Goal: Task Accomplishment & Management: Manage account settings

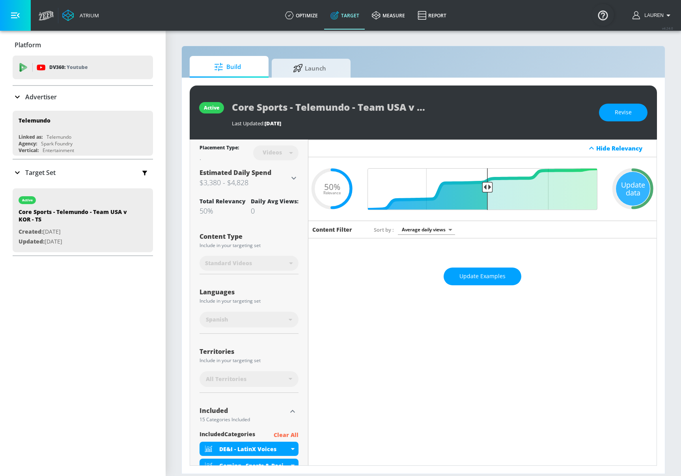
click at [294, 177] on icon at bounding box center [293, 177] width 9 height 9
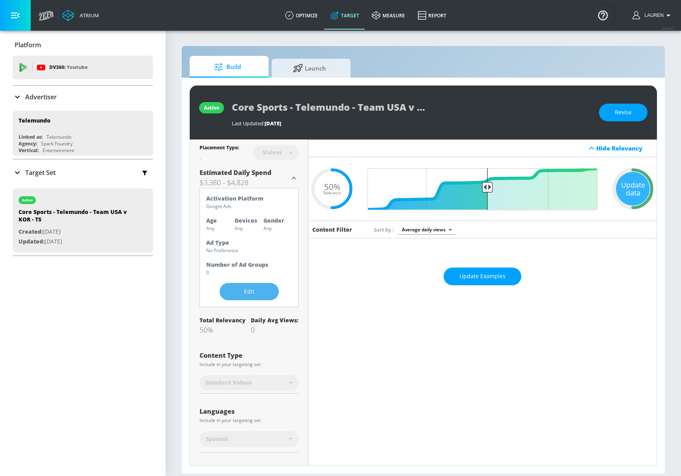
click at [249, 294] on span "Edit" at bounding box center [249, 292] width 28 height 10
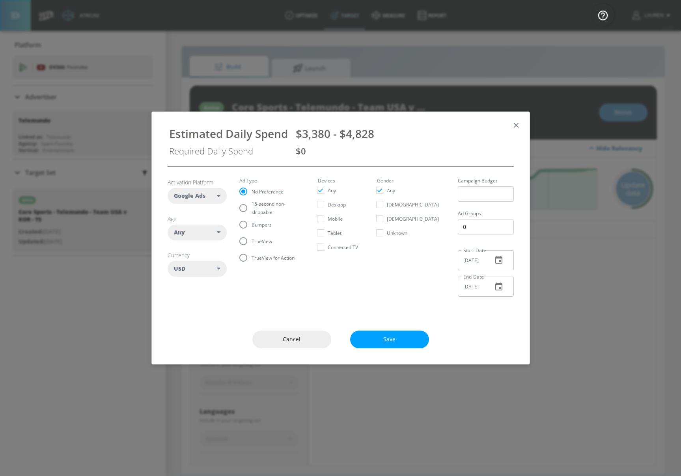
click at [252, 207] on span "15-second non-skippable" at bounding box center [275, 208] width 47 height 17
click at [252, 207] on input "15-second non-skippable" at bounding box center [243, 208] width 17 height 17
radio input "true"
radio input "false"
click at [290, 337] on span "Cancel" at bounding box center [291, 340] width 47 height 10
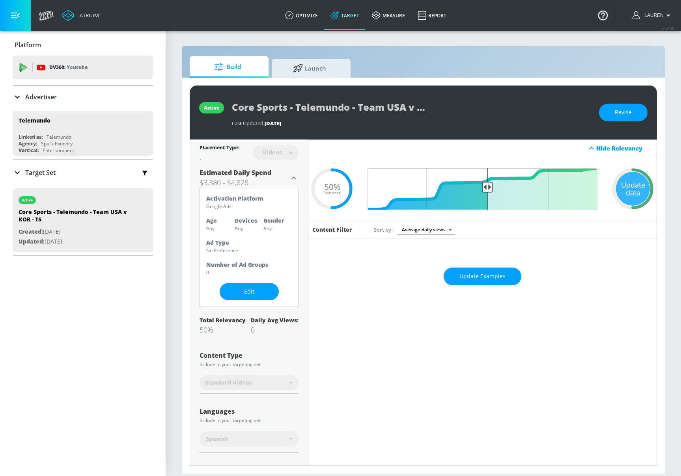
click at [235, 300] on div "Activation Platform Google Ads Age Any Devices Any Gender Any Ad Type No Prefer…" at bounding box center [248, 247] width 99 height 119
click at [255, 287] on span "Edit" at bounding box center [249, 292] width 28 height 10
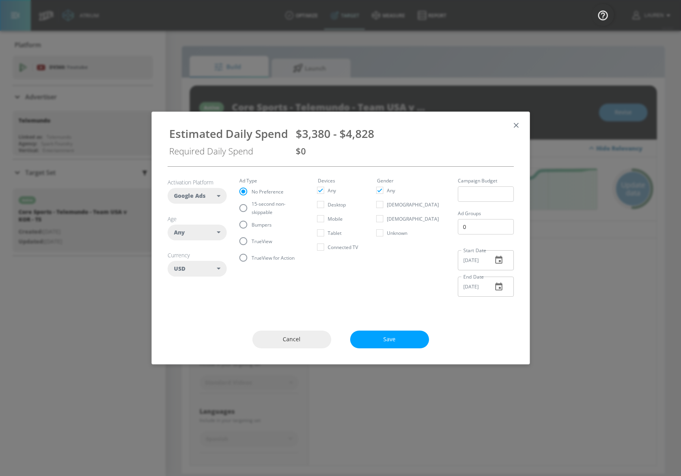
click at [243, 208] on input "15-second non-skippable" at bounding box center [243, 208] width 17 height 17
radio input "true"
radio input "false"
click at [386, 337] on div "Cancel Save" at bounding box center [341, 339] width 378 height 49
click at [387, 345] on button "Save" at bounding box center [389, 340] width 79 height 18
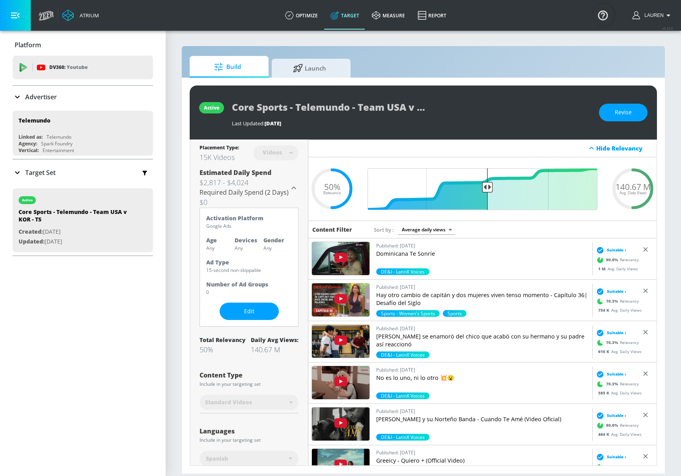
click at [31, 171] on p "Target Set" at bounding box center [40, 172] width 30 height 9
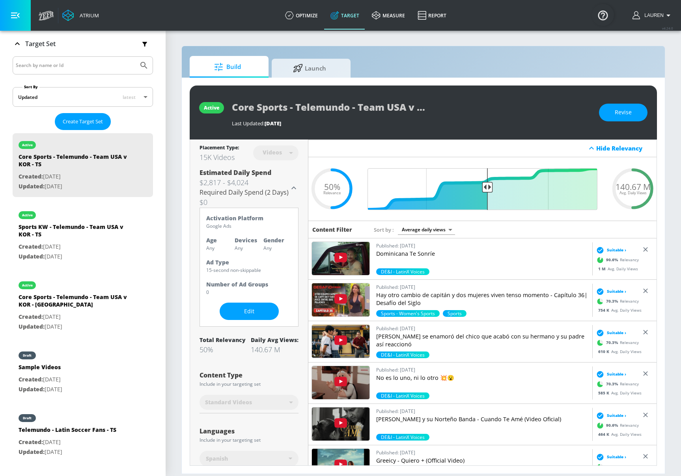
scroll to position [129, 0]
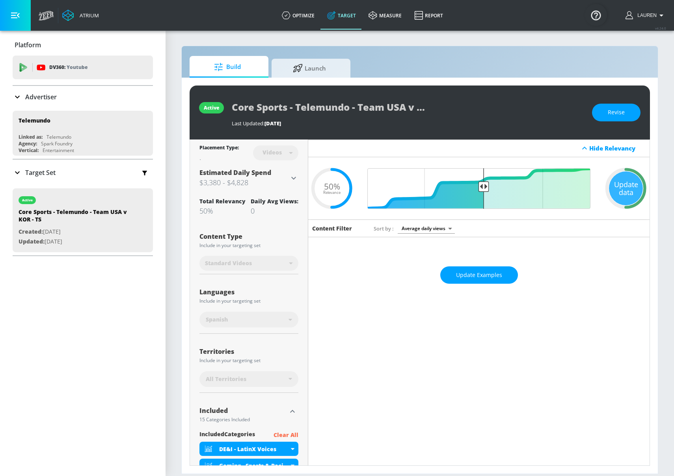
click at [293, 179] on icon at bounding box center [293, 177] width 9 height 9
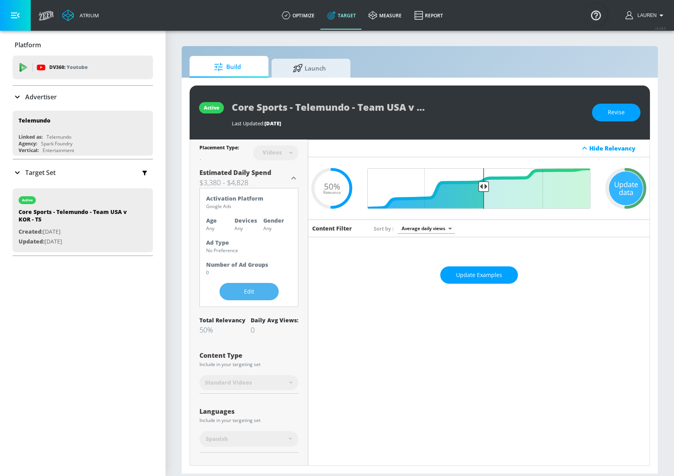
click at [255, 293] on span "Edit" at bounding box center [249, 292] width 28 height 10
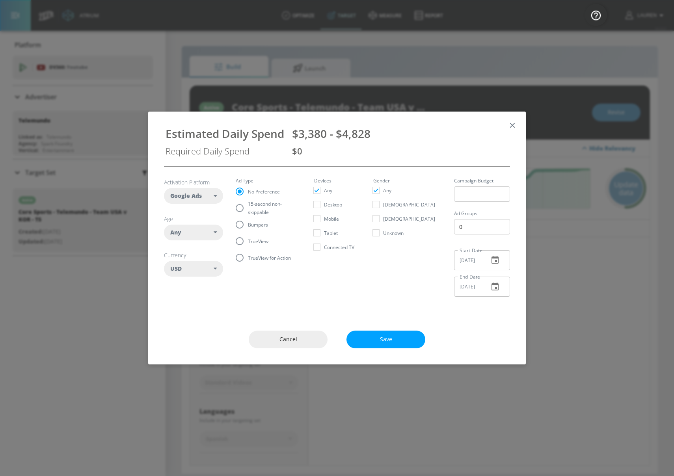
click at [243, 209] on input "15-second non-skippable" at bounding box center [239, 208] width 17 height 17
radio input "true"
radio input "false"
click at [494, 317] on div "Cancel Save" at bounding box center [337, 339] width 378 height 49
click at [371, 336] on span "Save" at bounding box center [385, 340] width 47 height 10
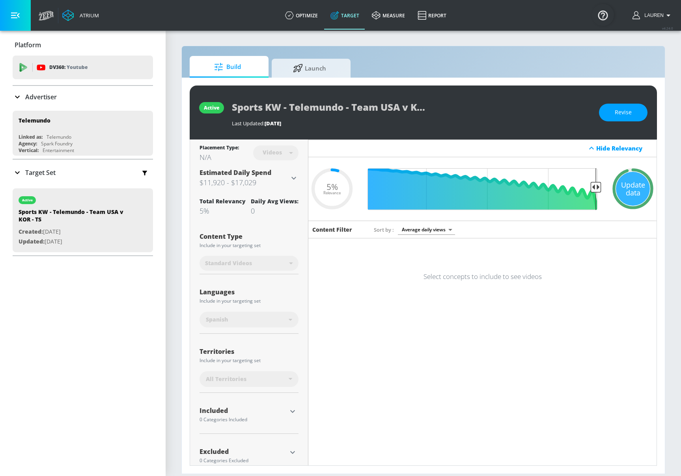
click at [308, 179] on icon at bounding box center [331, 188] width 47 height 47
click at [301, 180] on div "Placement Type: N/A Videos videos ​ Estimated Daily Spend $11,920 - $17,029 Act…" at bounding box center [249, 311] width 118 height 342
click at [299, 178] on div "Placement Type: N/A Videos videos ​ Estimated Daily Spend $11,920 - $17,029 Act…" at bounding box center [249, 311] width 118 height 342
click at [294, 179] on icon at bounding box center [293, 177] width 9 height 9
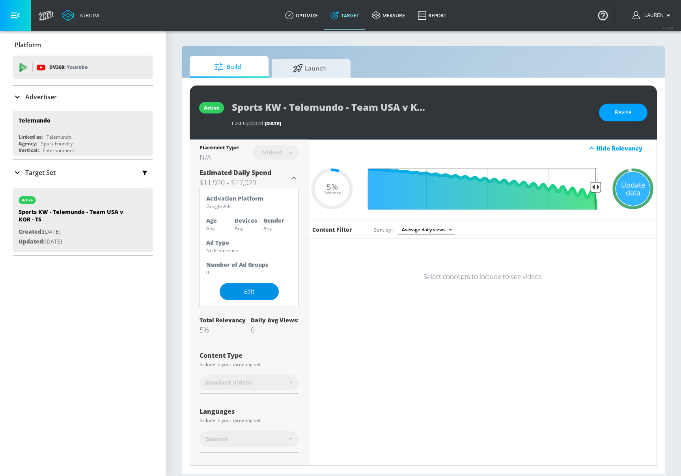
click at [240, 294] on span "Edit" at bounding box center [249, 292] width 28 height 10
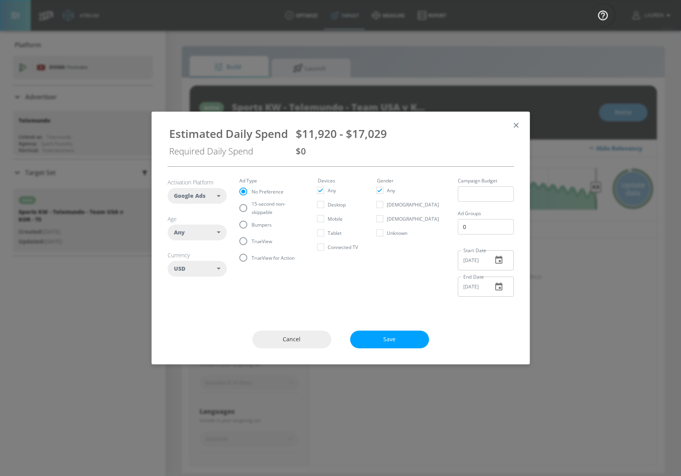
click at [251, 212] on label "15-second non-skippable" at bounding box center [267, 208] width 64 height 17
click at [251, 212] on input "15-second non-skippable" at bounding box center [243, 208] width 17 height 17
radio input "true"
radio input "false"
click at [393, 342] on span "Save" at bounding box center [389, 340] width 47 height 10
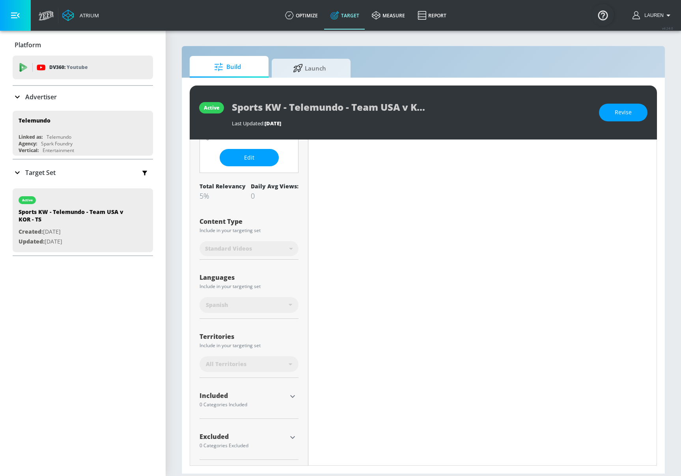
scroll to position [155, 0]
click at [299, 430] on div "Placement Type: N/A Videos videos ​ Estimated Daily Spend $9,915 - $14,164 Requ…" at bounding box center [249, 225] width 118 height 481
click at [291, 431] on button "button" at bounding box center [293, 437] width 12 height 12
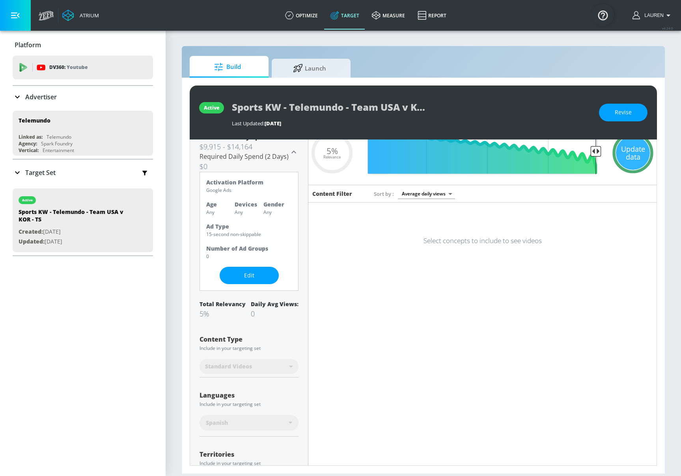
scroll to position [0, 0]
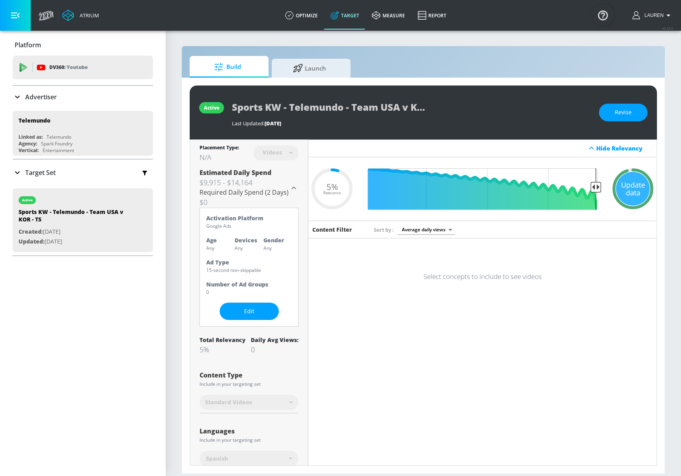
click at [190, 363] on div "Placement Type: N/A Videos videos ​ Estimated Daily Spend $9,915 - $14,164 Requ…" at bounding box center [249, 419] width 118 height 559
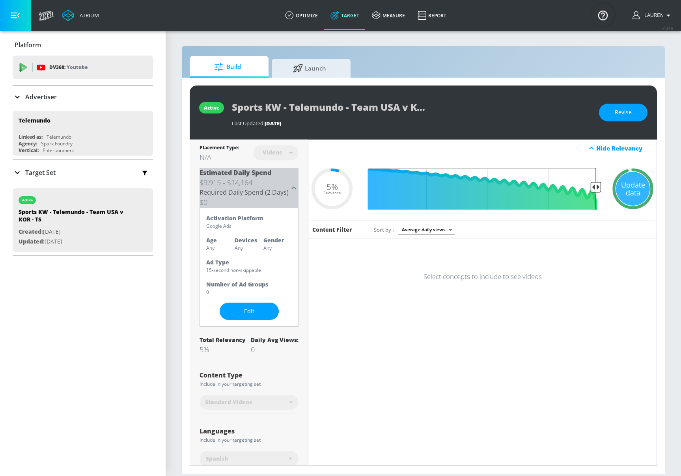
click at [293, 188] on icon at bounding box center [293, 187] width 9 height 9
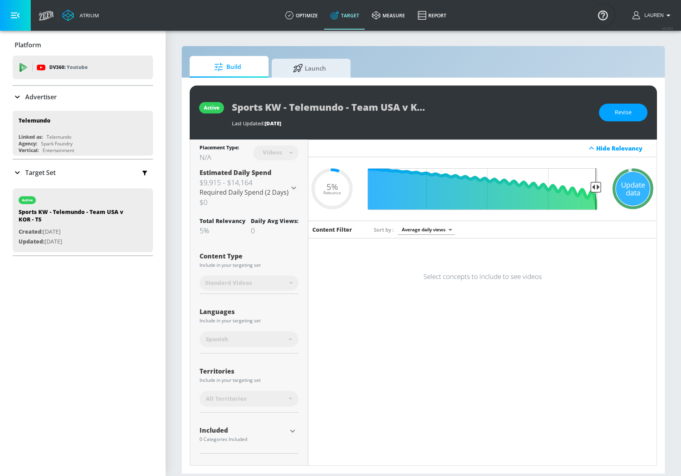
click at [292, 186] on icon at bounding box center [293, 187] width 5 height 3
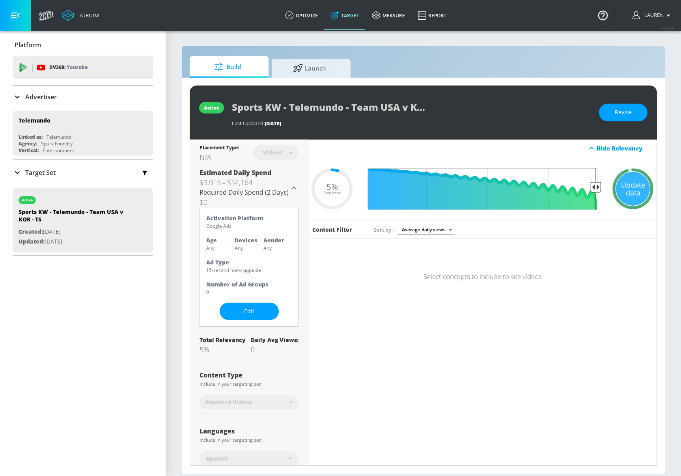
click at [292, 186] on icon at bounding box center [293, 187] width 9 height 9
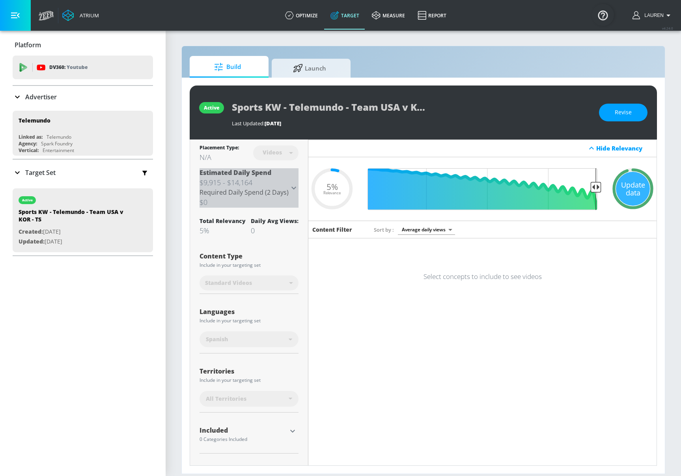
click at [292, 185] on icon at bounding box center [293, 187] width 9 height 9
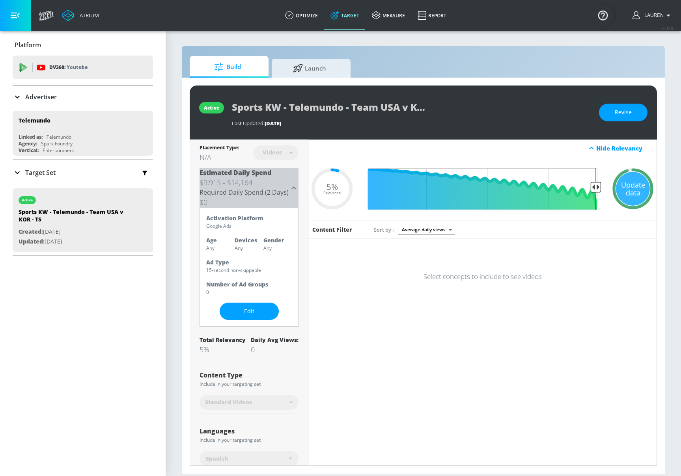
click at [292, 185] on icon at bounding box center [293, 187] width 9 height 9
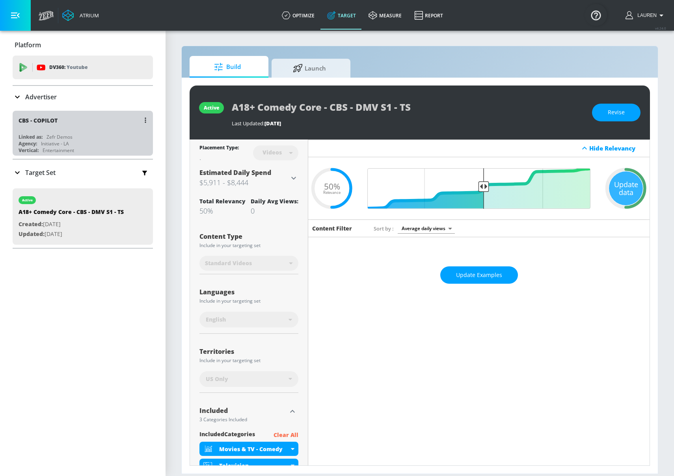
click at [120, 131] on div "CBS - COPILOT Linked as: Zefr Demos Agency: Initiative - LA Vertical: Entertain…" at bounding box center [83, 133] width 140 height 45
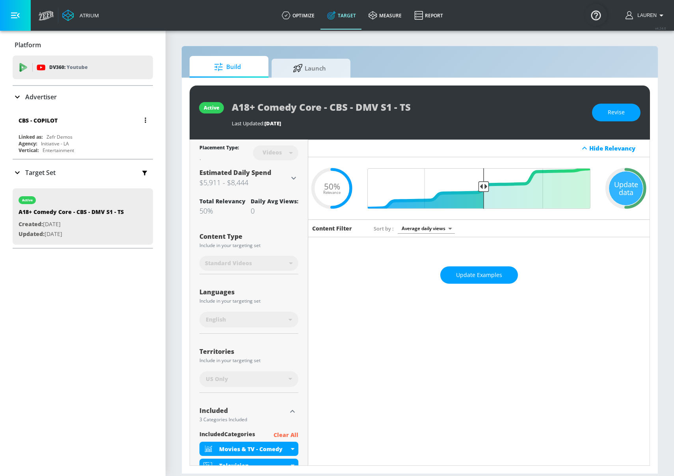
click at [95, 130] on div "CBS - COPILOT Linked as: Zefr Demos Agency: Initiative - LA Vertical: Entertain…" at bounding box center [83, 133] width 140 height 45
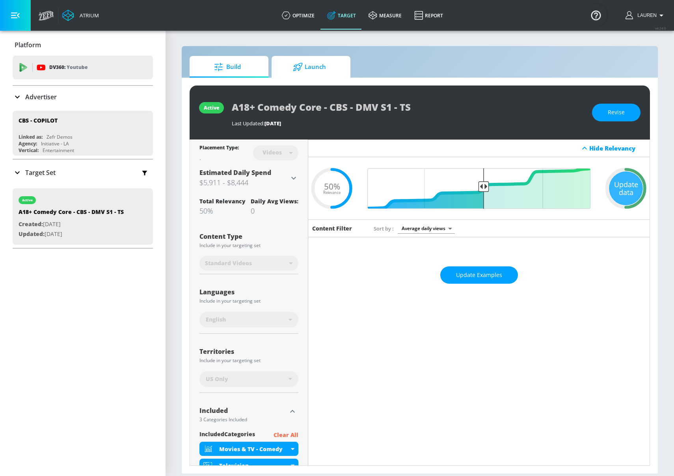
click at [309, 63] on span "Launch" at bounding box center [310, 67] width 60 height 19
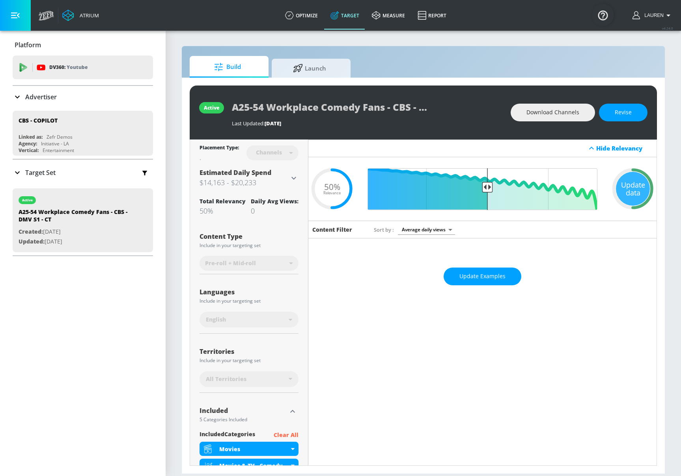
click at [293, 176] on icon at bounding box center [293, 177] width 9 height 9
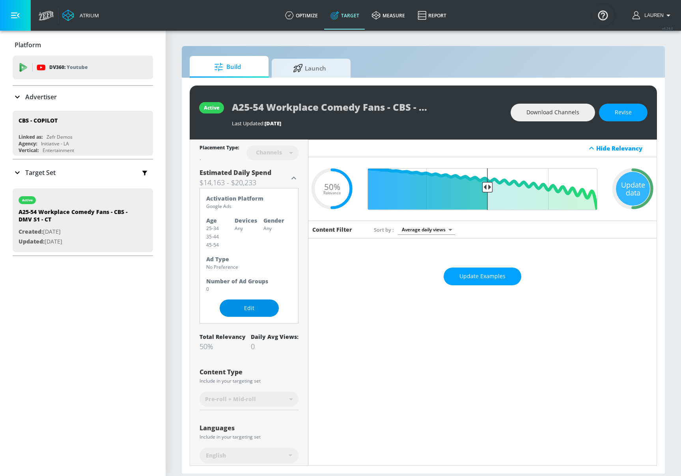
click at [247, 308] on span "Edit" at bounding box center [249, 309] width 28 height 10
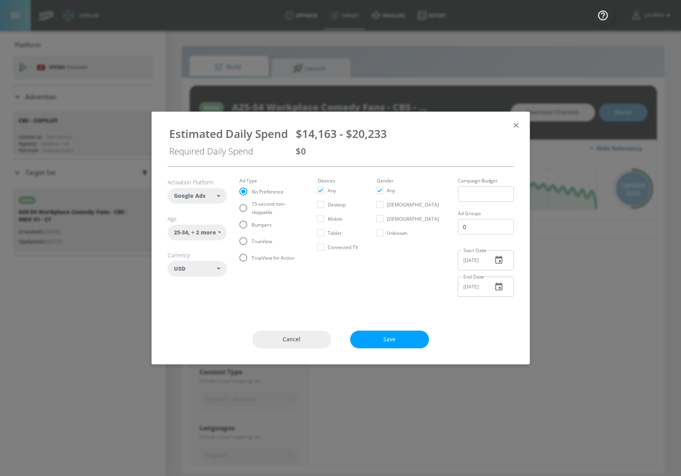
click at [213, 232] on span ", + 2 more" at bounding box center [202, 233] width 28 height 8
click at [178, 286] on input "checkbox" at bounding box center [180, 284] width 14 height 14
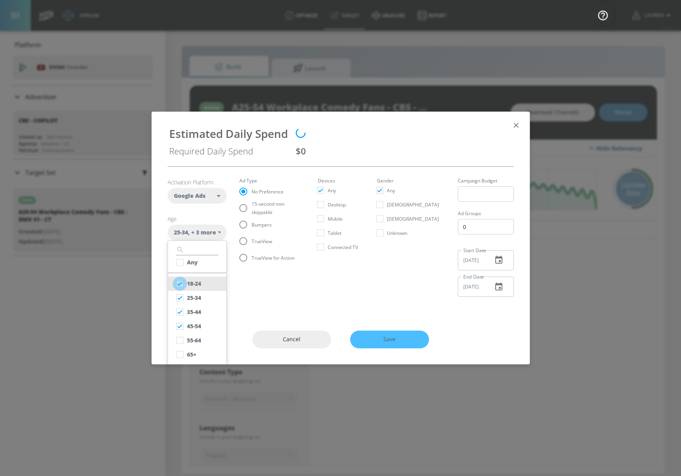
click at [177, 286] on input "checkbox" at bounding box center [180, 284] width 14 height 14
checkbox input "false"
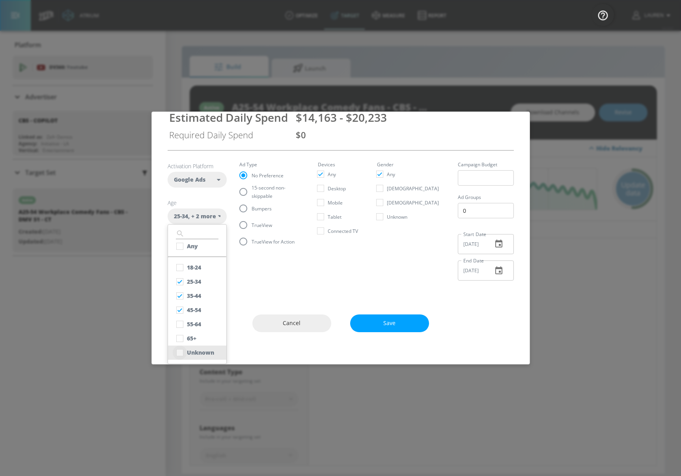
click at [181, 351] on input "checkbox" at bounding box center [180, 353] width 14 height 14
checkbox input "true"
click at [243, 188] on fieldset "Ad Type No Preference 15-second non-skippable Bumpers TrueView TrueView for Act…" at bounding box center [272, 206] width 66 height 88
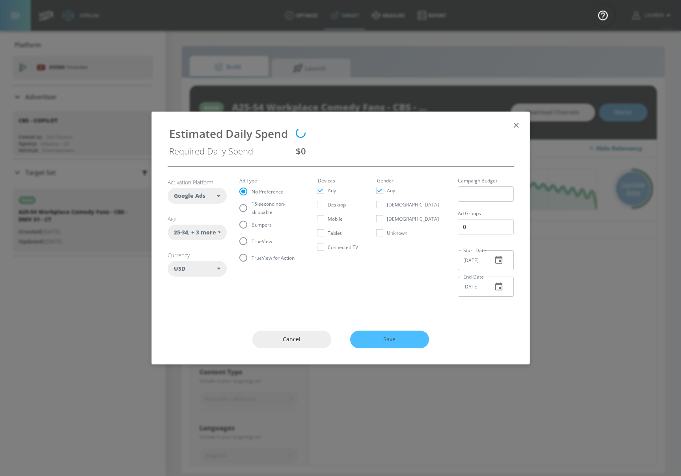
scroll to position [0, 0]
click at [244, 207] on input "15-second non-skippable" at bounding box center [243, 208] width 17 height 17
radio input "true"
radio input "false"
